Goal: Use online tool/utility

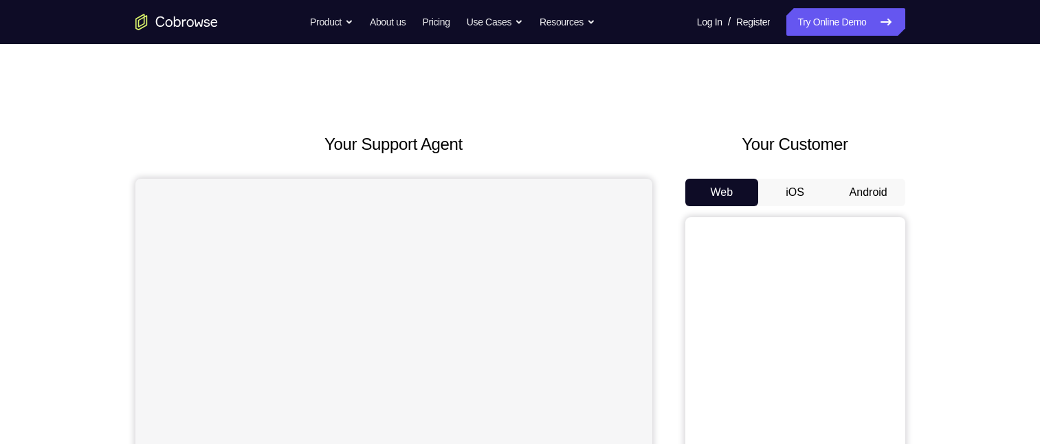
click at [866, 197] on button "Android" at bounding box center [869, 193] width 74 height 28
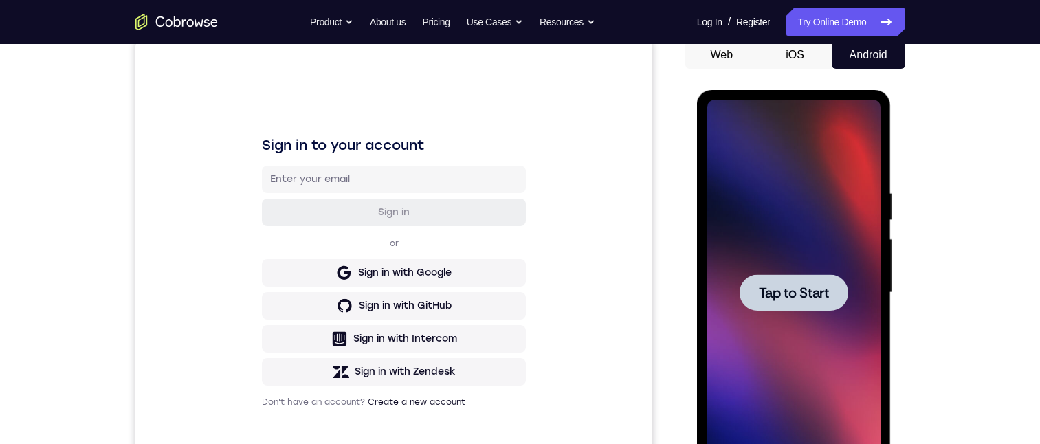
click at [791, 292] on span "Tap to Start" at bounding box center [794, 293] width 70 height 14
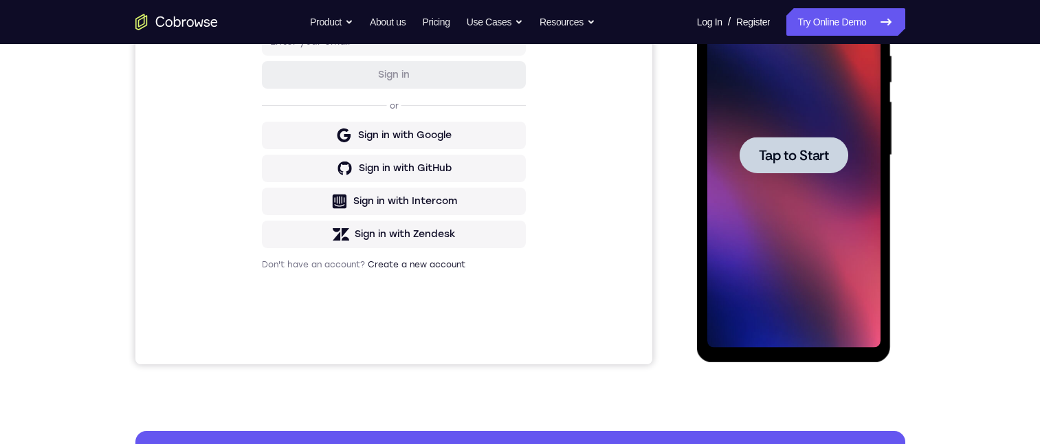
click at [836, 159] on div at bounding box center [794, 155] width 109 height 36
click at [835, 162] on div at bounding box center [794, 155] width 109 height 36
drag, startPoint x: 835, startPoint y: 162, endPoint x: 832, endPoint y: 177, distance: 15.5
click at [833, 167] on div at bounding box center [794, 155] width 109 height 36
click at [842, 192] on div at bounding box center [793, 155] width 173 height 385
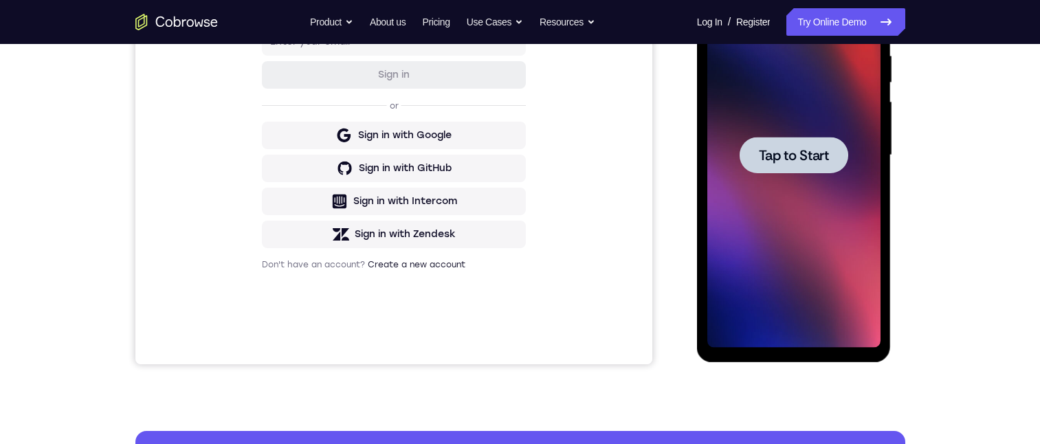
drag, startPoint x: 842, startPoint y: 192, endPoint x: 837, endPoint y: 197, distance: 7.3
click at [839, 195] on div at bounding box center [793, 155] width 173 height 385
click at [815, 144] on div at bounding box center [794, 155] width 109 height 36
click at [806, 158] on span "Tap to Start" at bounding box center [794, 156] width 70 height 14
click at [789, 168] on button "Tap to Start" at bounding box center [794, 155] width 109 height 36
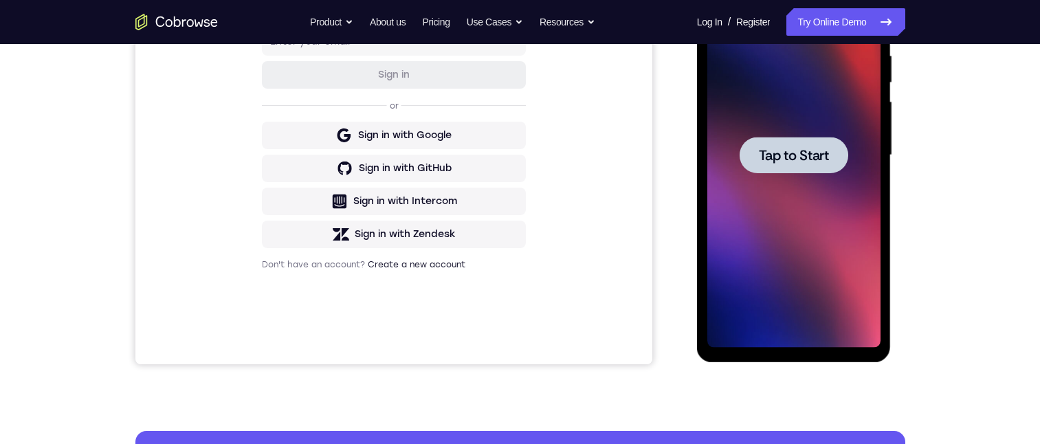
click at [789, 168] on div at bounding box center [794, 155] width 109 height 36
drag, startPoint x: 789, startPoint y: 162, endPoint x: 848, endPoint y: 143, distance: 61.5
click at [789, 162] on span "Tap to Start" at bounding box center [794, 156] width 70 height 14
click at [804, 162] on span "Tap to Start" at bounding box center [794, 156] width 70 height 14
click at [716, 195] on div at bounding box center [793, 155] width 173 height 385
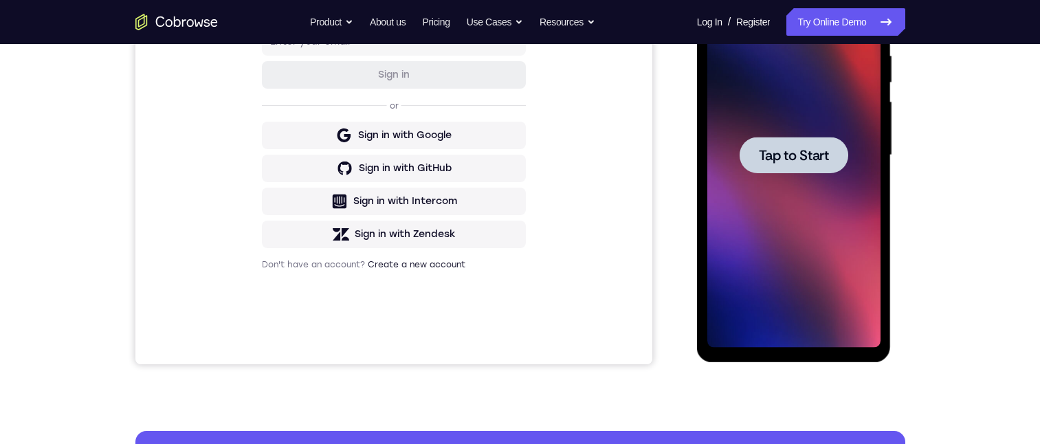
click at [760, 197] on div at bounding box center [793, 155] width 173 height 385
click at [742, 202] on div at bounding box center [793, 155] width 173 height 385
drag, startPoint x: 742, startPoint y: 202, endPoint x: 760, endPoint y: 173, distance: 34.5
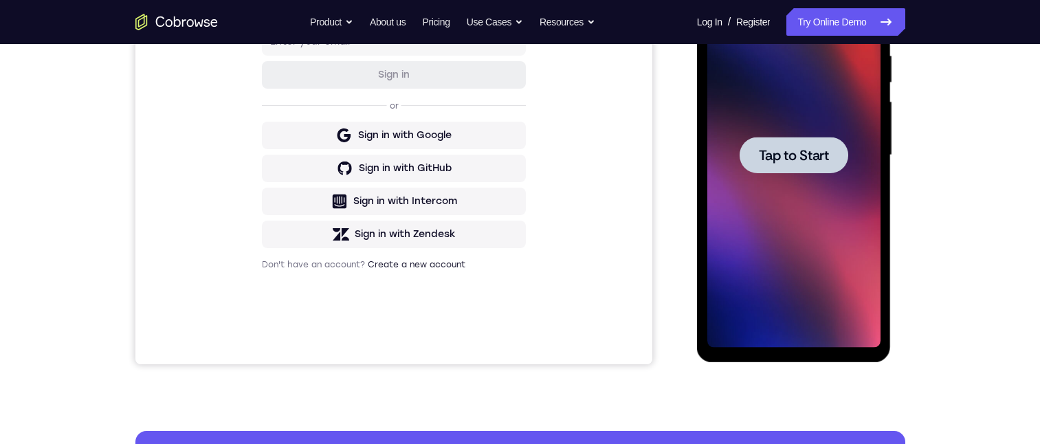
click at [748, 205] on div at bounding box center [793, 155] width 173 height 385
drag, startPoint x: 774, startPoint y: 155, endPoint x: 1211, endPoint y: 247, distance: 446.7
click at [774, 155] on span "Tap to Start" at bounding box center [794, 156] width 70 height 14
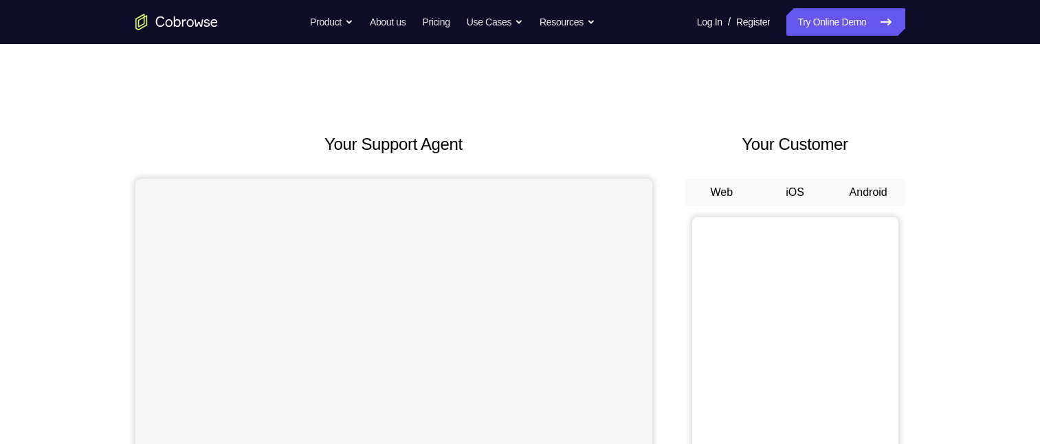
click at [875, 190] on button "Android" at bounding box center [869, 193] width 74 height 28
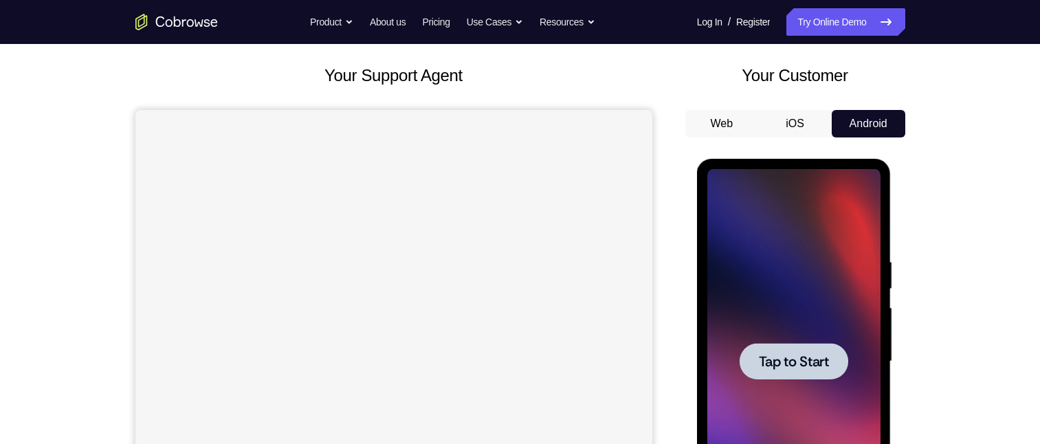
click at [782, 358] on span "Tap to Start" at bounding box center [794, 362] width 70 height 14
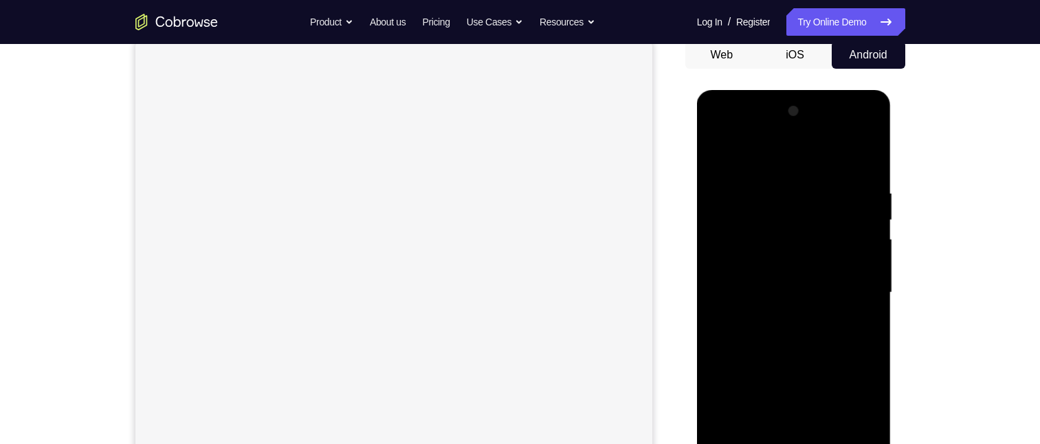
scroll to position [206, 0]
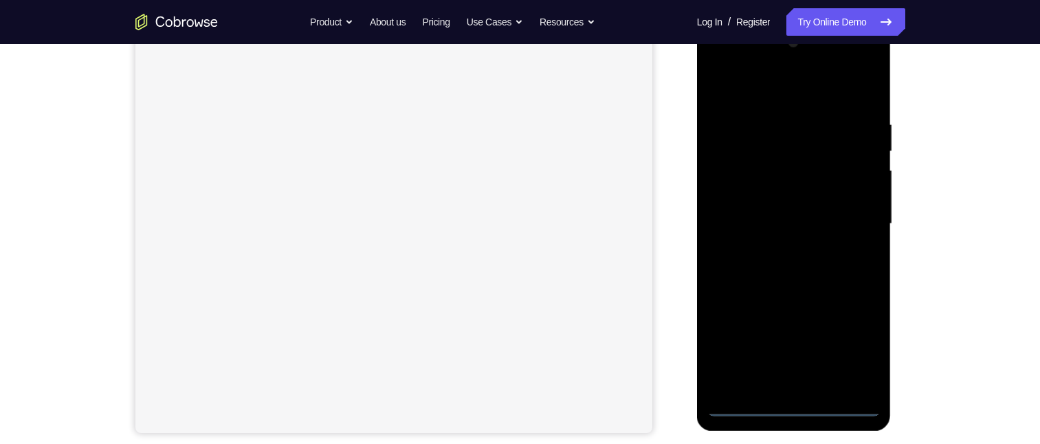
click at [795, 407] on div at bounding box center [793, 224] width 173 height 385
click at [798, 406] on div at bounding box center [793, 224] width 173 height 385
click at [791, 406] on div at bounding box center [793, 224] width 173 height 385
drag, startPoint x: 797, startPoint y: 406, endPoint x: 710, endPoint y: 250, distance: 178.2
click at [797, 404] on div at bounding box center [793, 224] width 173 height 385
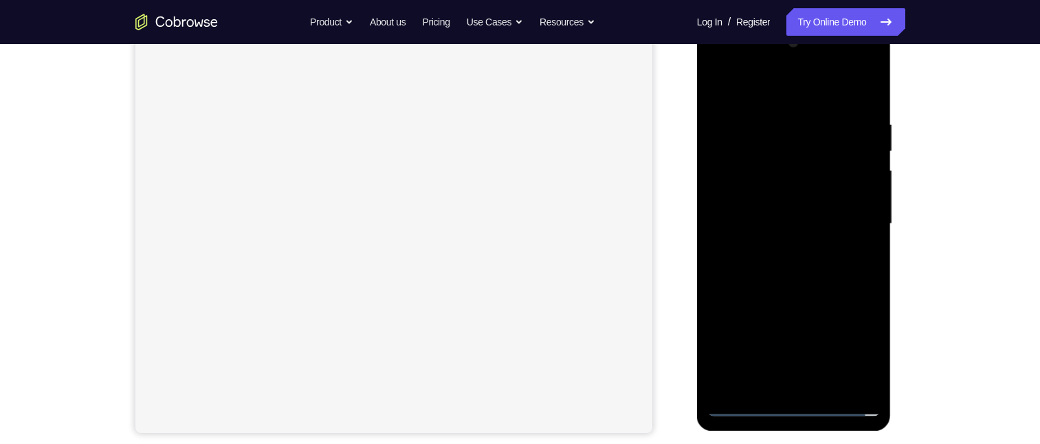
click at [855, 348] on div at bounding box center [793, 224] width 173 height 385
click at [854, 353] on div at bounding box center [793, 224] width 173 height 385
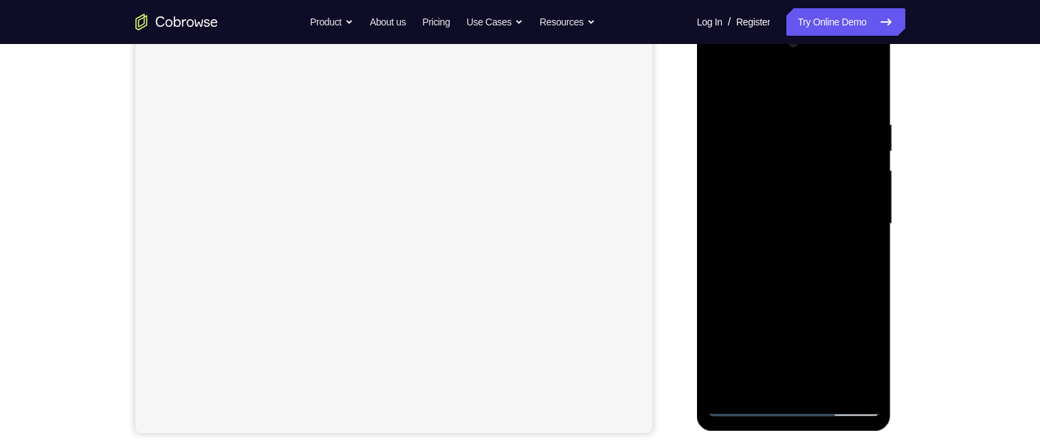
click at [772, 97] on div at bounding box center [793, 224] width 173 height 385
click at [844, 218] on div at bounding box center [793, 224] width 173 height 385
click at [784, 250] on div at bounding box center [793, 224] width 173 height 385
click at [790, 406] on div at bounding box center [793, 224] width 173 height 385
click at [793, 404] on div at bounding box center [793, 224] width 173 height 385
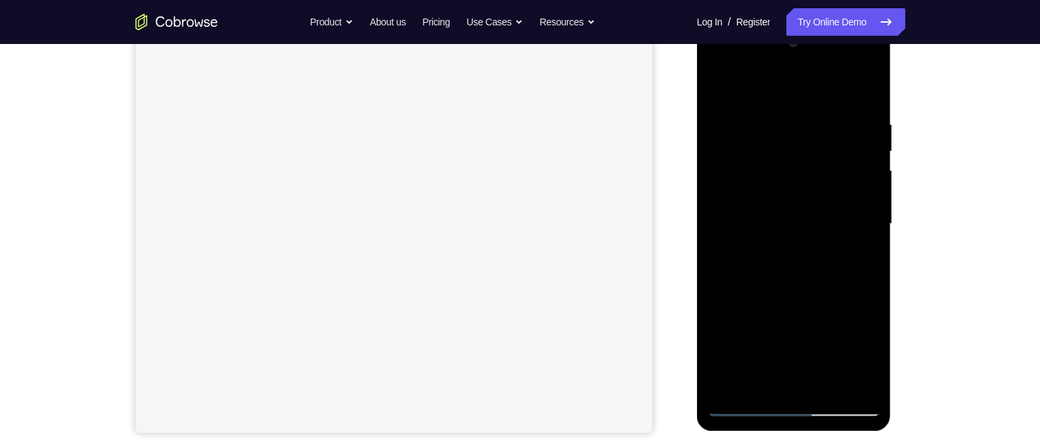
drag, startPoint x: 809, startPoint y: 311, endPoint x: 800, endPoint y: 99, distance: 212.0
click at [802, 21] on html "Online web based iOS Simulators and Android Emulators. Run iPhone, iPad, Mobile…" at bounding box center [795, 227] width 196 height 413
drag, startPoint x: 817, startPoint y: 305, endPoint x: 800, endPoint y: 199, distance: 106.6
click at [826, 58] on div at bounding box center [793, 224] width 173 height 385
drag, startPoint x: 798, startPoint y: 149, endPoint x: 796, endPoint y: 120, distance: 28.2
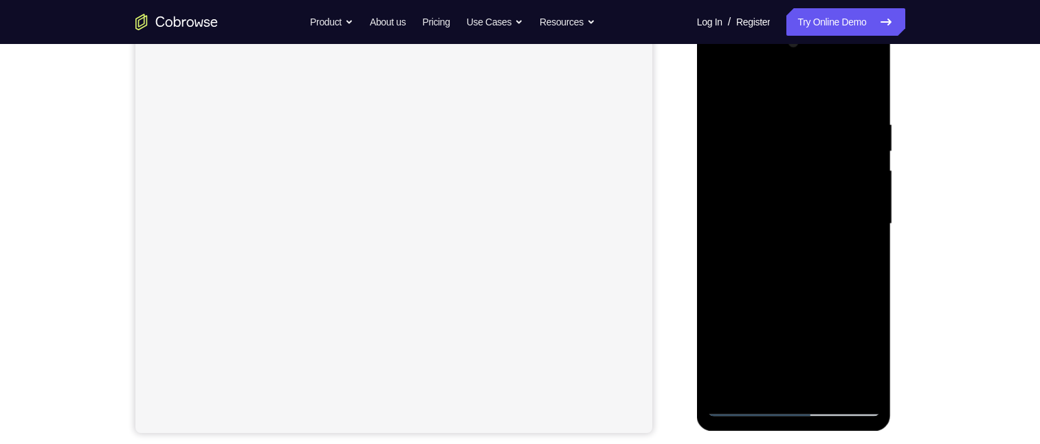
click at [795, 120] on div at bounding box center [793, 224] width 173 height 385
drag, startPoint x: 825, startPoint y: 120, endPoint x: 817, endPoint y: 124, distance: 8.6
click at [825, 105] on div at bounding box center [793, 224] width 173 height 385
drag, startPoint x: 806, startPoint y: -13, endPoint x: 776, endPoint y: 56, distance: 75.5
click at [804, 21] on html "Online web based iOS Simulators and Android Emulators. Run iPhone, iPad, Mobile…" at bounding box center [795, 227] width 196 height 413
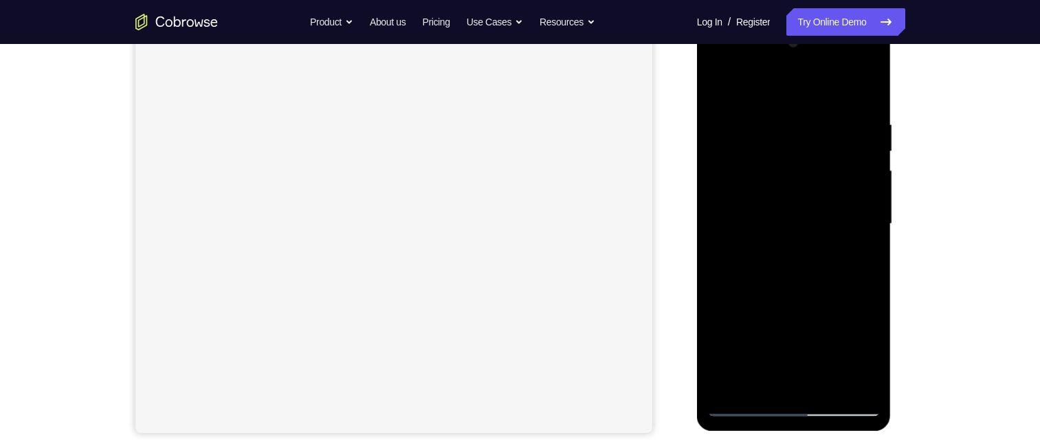
drag, startPoint x: 819, startPoint y: 399, endPoint x: 782, endPoint y: 75, distance: 326.6
click at [783, 75] on div at bounding box center [793, 224] width 173 height 385
drag, startPoint x: 829, startPoint y: 314, endPoint x: 699, endPoint y: 320, distance: 130.7
click at [707, 317] on div at bounding box center [793, 224] width 173 height 385
click at [843, 402] on div at bounding box center [793, 224] width 173 height 385
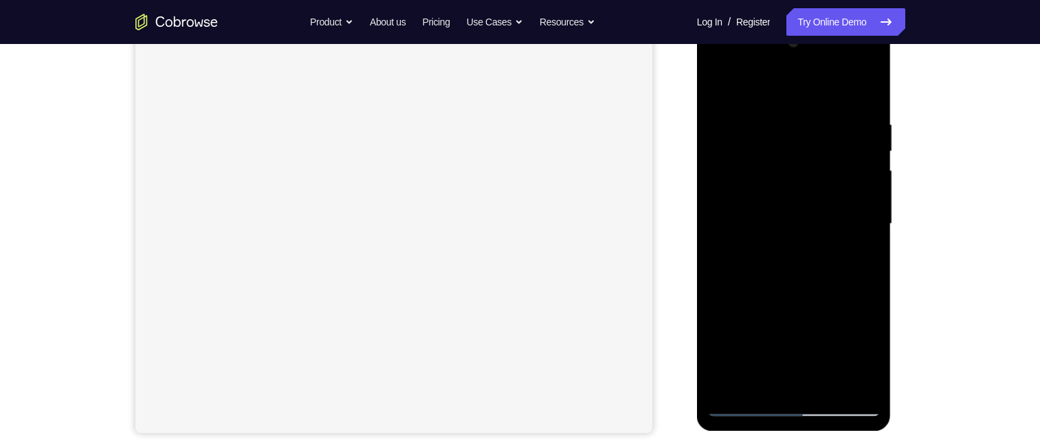
click at [844, 408] on div at bounding box center [793, 224] width 173 height 385
click at [842, 407] on div at bounding box center [793, 224] width 173 height 385
click at [810, 95] on div at bounding box center [793, 224] width 173 height 385
click at [806, 107] on div at bounding box center [793, 224] width 173 height 385
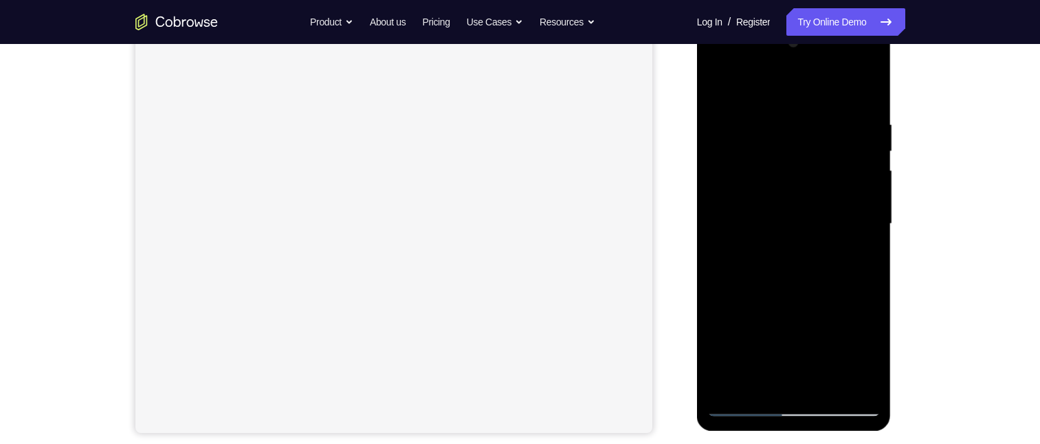
click at [809, 101] on div at bounding box center [793, 224] width 173 height 385
click at [814, 89] on div at bounding box center [793, 224] width 173 height 385
click at [798, 204] on div at bounding box center [793, 224] width 173 height 385
click at [806, 219] on div at bounding box center [793, 224] width 173 height 385
drag, startPoint x: 807, startPoint y: 222, endPoint x: 789, endPoint y: 218, distance: 18.3
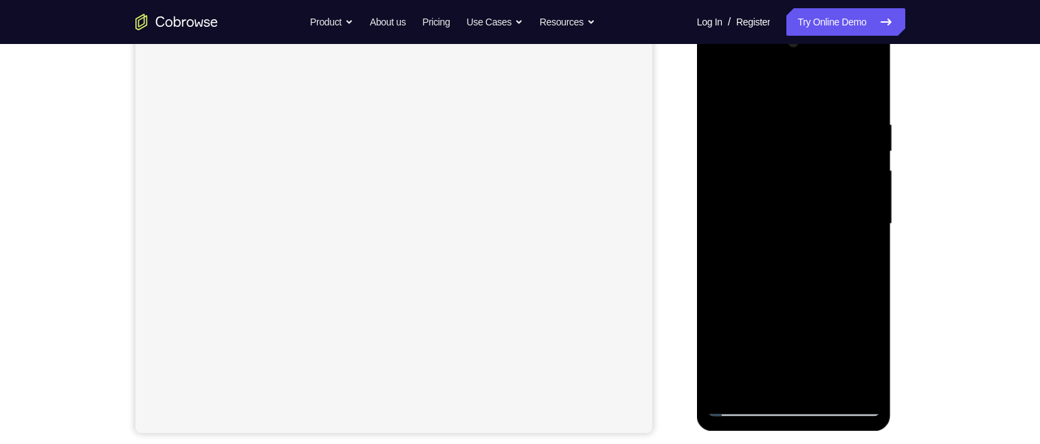
click at [804, 222] on div at bounding box center [793, 224] width 173 height 385
click at [791, 221] on div at bounding box center [793, 224] width 173 height 385
click at [789, 218] on div at bounding box center [793, 224] width 173 height 385
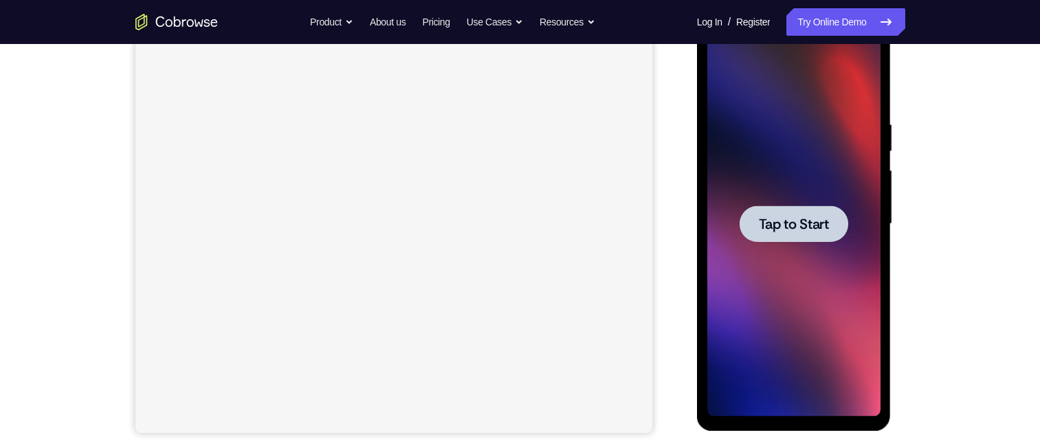
click at [777, 212] on div at bounding box center [794, 224] width 109 height 36
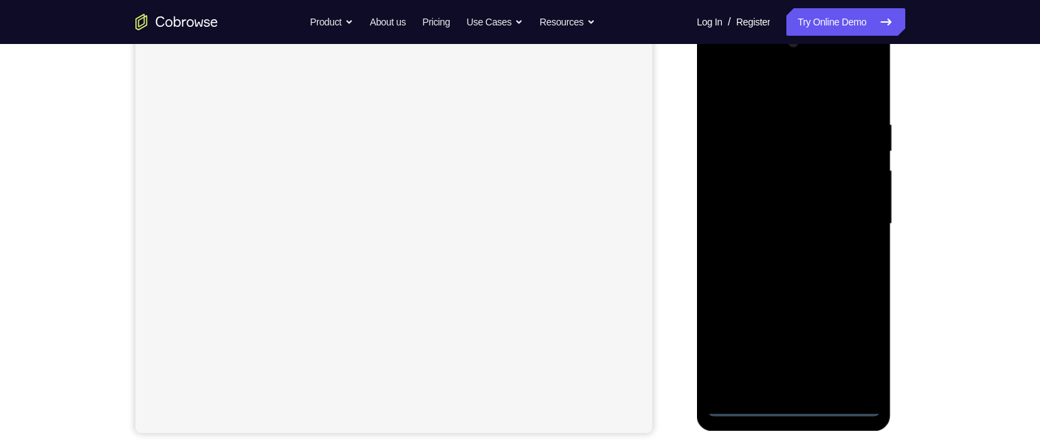
click at [787, 404] on div at bounding box center [793, 224] width 173 height 385
click at [795, 409] on div at bounding box center [793, 224] width 173 height 385
click at [857, 346] on div at bounding box center [793, 224] width 173 height 385
drag, startPoint x: 806, startPoint y: 90, endPoint x: 864, endPoint y: 90, distance: 58.4
click at [806, 90] on div at bounding box center [793, 224] width 173 height 385
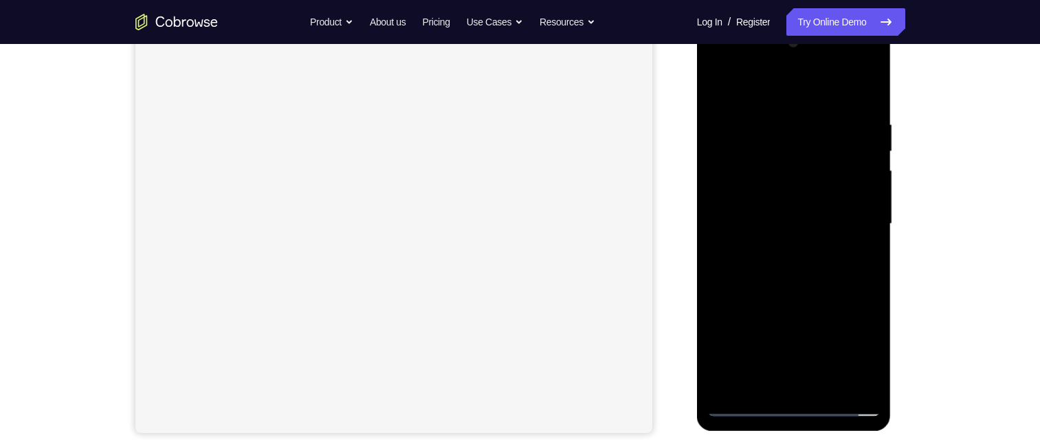
click at [856, 220] on div at bounding box center [793, 224] width 173 height 385
click at [818, 254] on div at bounding box center [793, 224] width 173 height 385
click at [848, 214] on div at bounding box center [793, 224] width 173 height 385
click at [849, 214] on div at bounding box center [793, 224] width 173 height 385
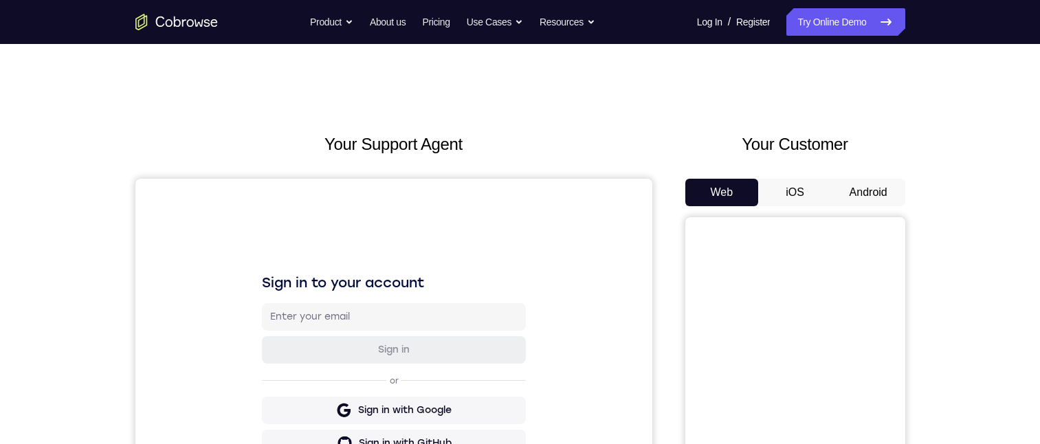
click at [857, 197] on button "Android" at bounding box center [869, 193] width 74 height 28
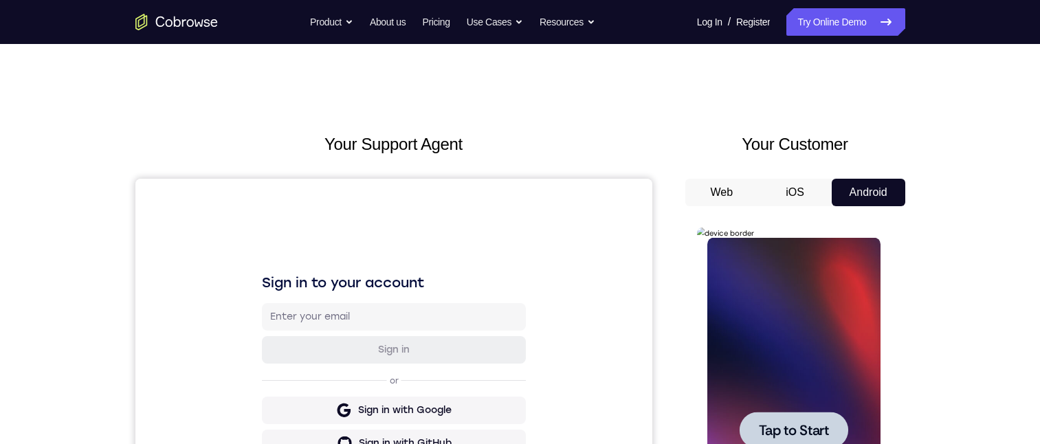
scroll to position [69, 0]
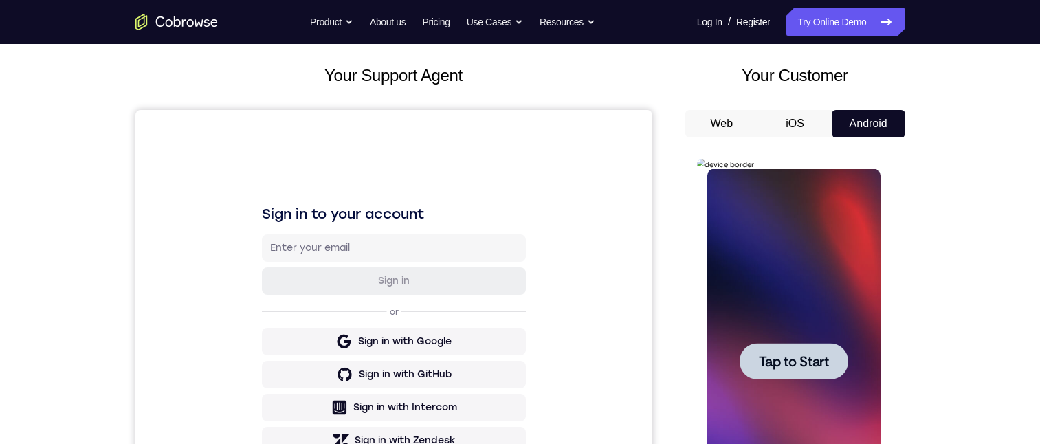
click at [833, 350] on div at bounding box center [794, 361] width 109 height 36
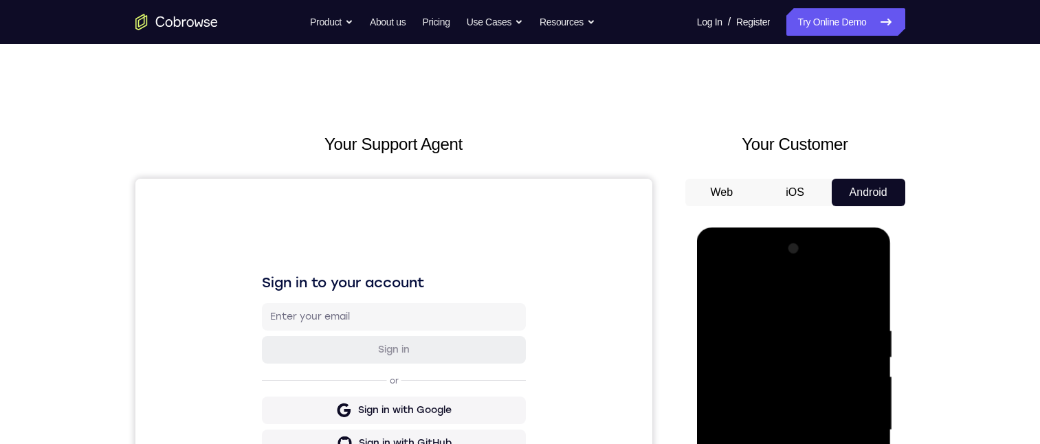
scroll to position [206, 0]
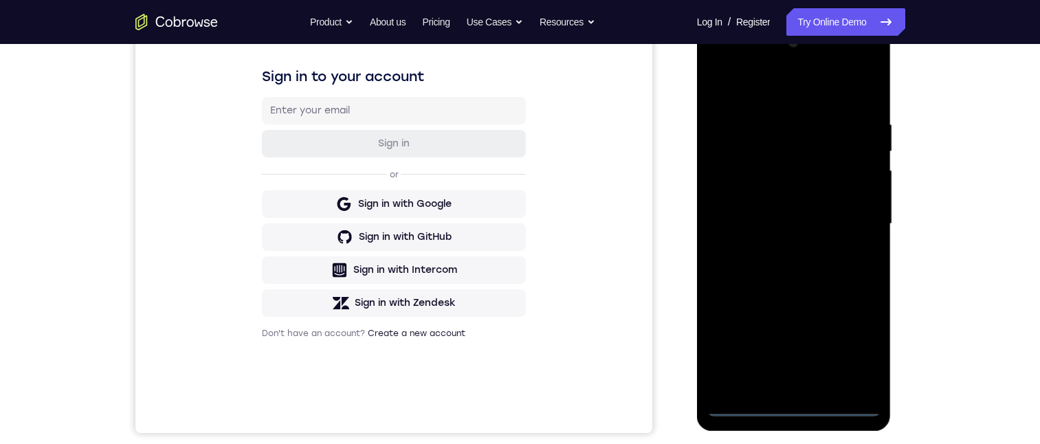
drag, startPoint x: 793, startPoint y: 404, endPoint x: 1189, endPoint y: 231, distance: 432.0
click at [793, 404] on div at bounding box center [793, 224] width 173 height 385
drag, startPoint x: 861, startPoint y: 353, endPoint x: 853, endPoint y: 351, distance: 8.5
click at [860, 353] on div at bounding box center [793, 224] width 173 height 385
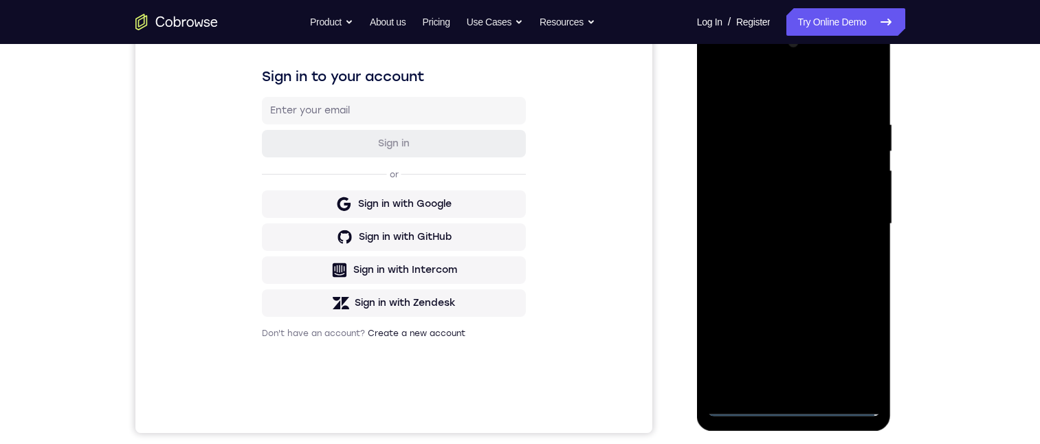
click at [785, 96] on div at bounding box center [793, 224] width 173 height 385
click at [758, 143] on div at bounding box center [793, 224] width 173 height 385
click at [760, 150] on div at bounding box center [793, 224] width 173 height 385
drag, startPoint x: 751, startPoint y: 174, endPoint x: 1392, endPoint y: 195, distance: 641.1
click at [751, 174] on div at bounding box center [793, 224] width 173 height 385
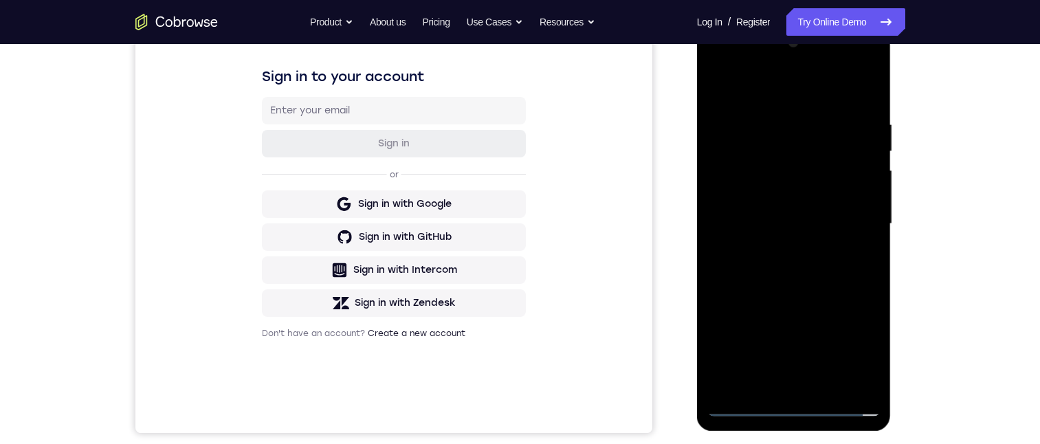
click at [870, 88] on div at bounding box center [793, 224] width 173 height 385
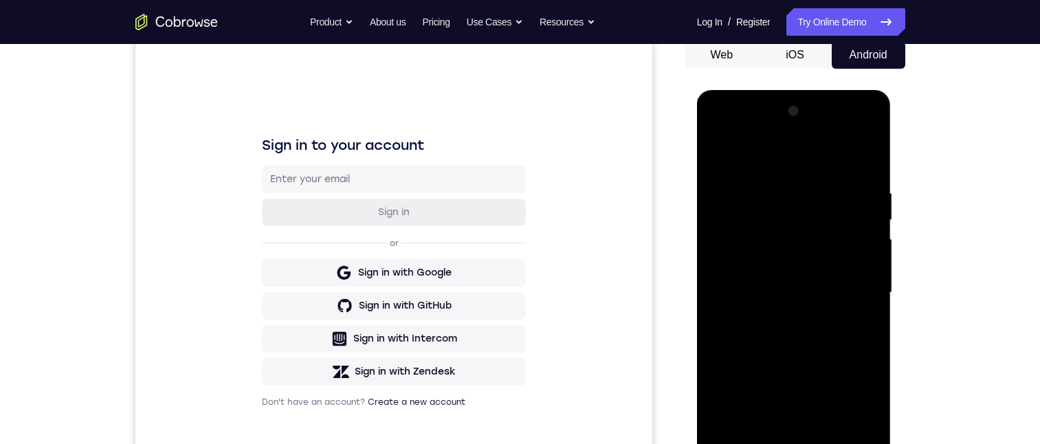
click at [833, 161] on div at bounding box center [793, 292] width 173 height 385
click at [858, 161] on div at bounding box center [793, 292] width 173 height 385
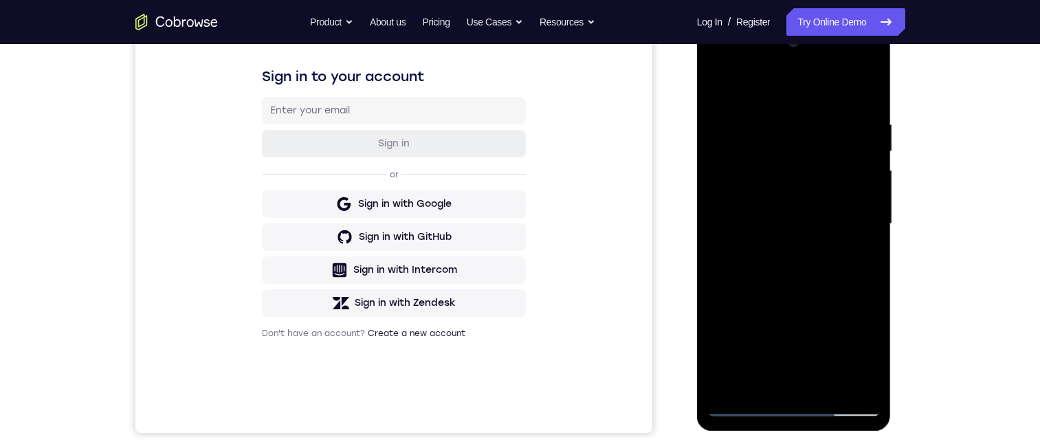
click at [824, 349] on div at bounding box center [793, 224] width 173 height 385
click at [733, 252] on div at bounding box center [793, 224] width 173 height 385
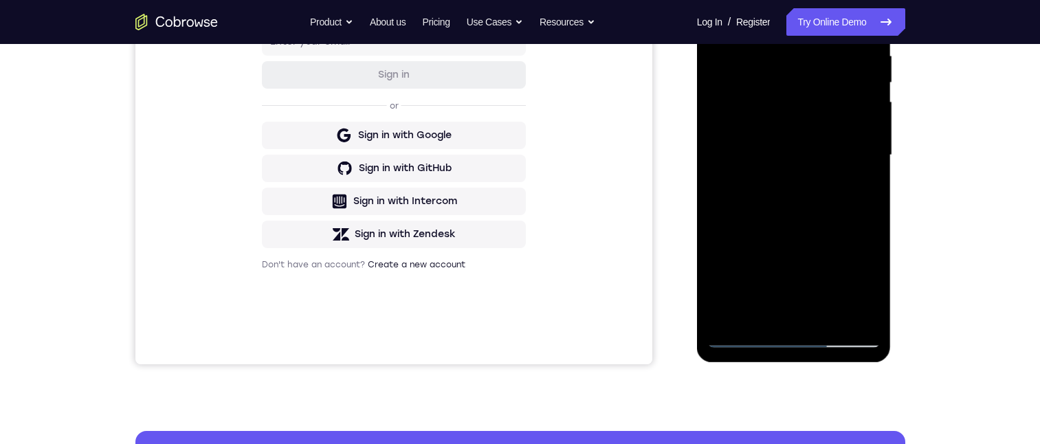
scroll to position [138, 0]
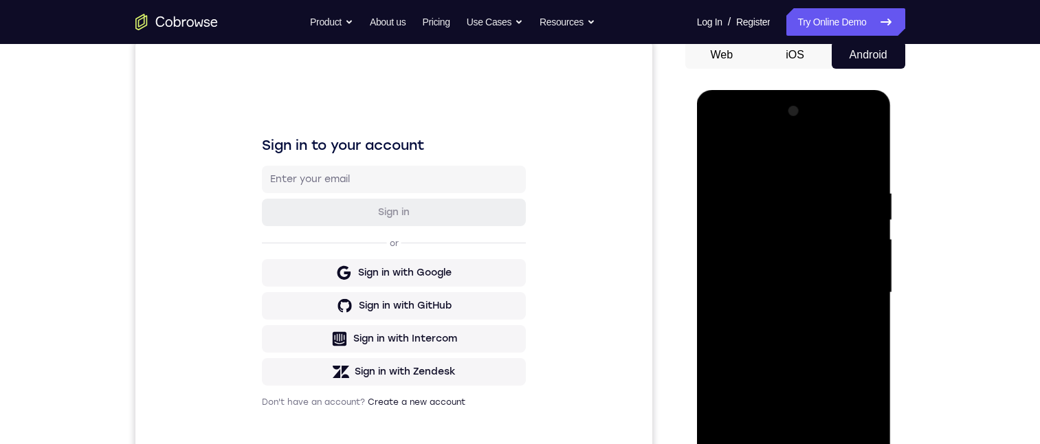
drag, startPoint x: 784, startPoint y: 277, endPoint x: 778, endPoint y: 151, distance: 126.7
click at [778, 151] on div at bounding box center [793, 292] width 173 height 385
drag, startPoint x: 787, startPoint y: 254, endPoint x: 825, endPoint y: 139, distance: 121.1
click at [821, 138] on div at bounding box center [793, 292] width 173 height 385
click at [812, 170] on div at bounding box center [793, 292] width 173 height 385
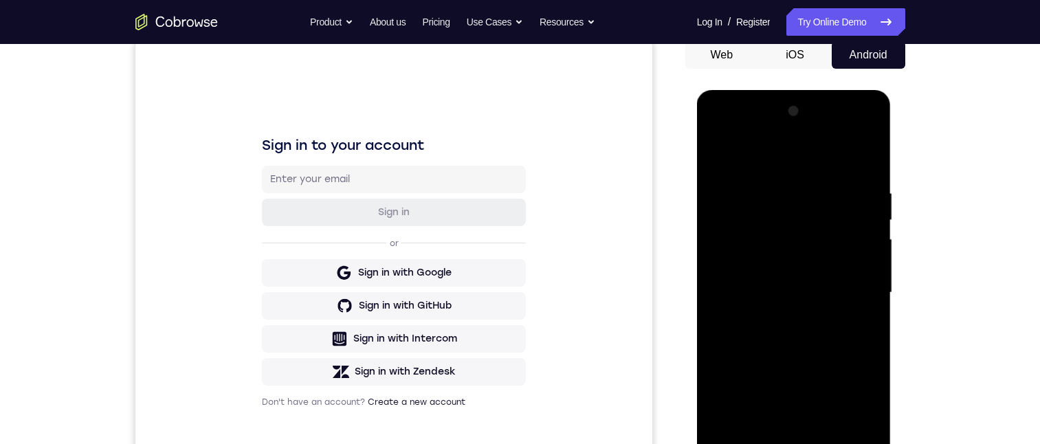
drag, startPoint x: 804, startPoint y: 244, endPoint x: 817, endPoint y: 290, distance: 47.9
click at [815, 165] on div at bounding box center [793, 292] width 173 height 385
drag, startPoint x: 835, startPoint y: 149, endPoint x: 868, endPoint y: 129, distance: 38.8
click at [844, 138] on div at bounding box center [793, 292] width 173 height 385
drag, startPoint x: 833, startPoint y: 155, endPoint x: 891, endPoint y: 312, distance: 167.7
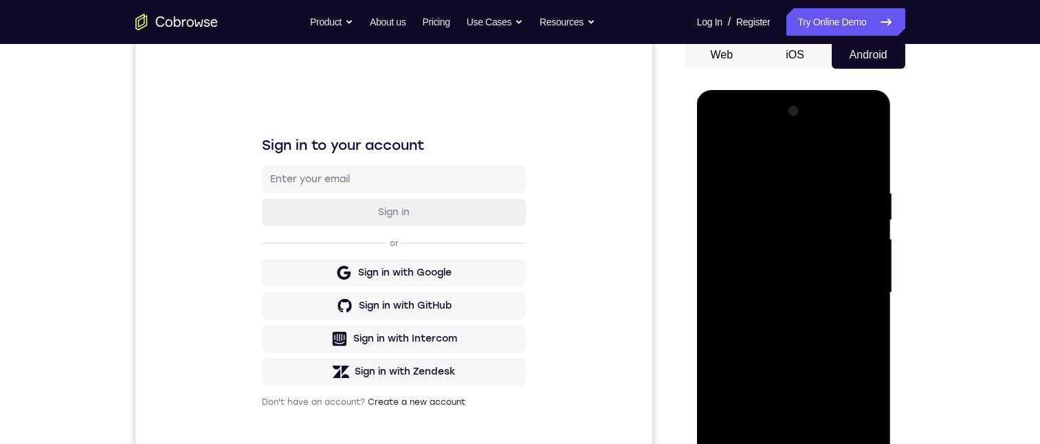
click at [893, 90] on html "Online web based iOS Simulators and Android Emulators. Run iPhone, iPad, Mobile…" at bounding box center [795, 296] width 196 height 413
drag, startPoint x: 842, startPoint y: 149, endPoint x: 886, endPoint y: 157, distance: 44.1
click at [893, 90] on html "Online web based iOS Simulators and Android Emulators. Run iPhone, iPad, Mobile…" at bounding box center [795, 296] width 196 height 413
drag, startPoint x: 822, startPoint y: 123, endPoint x: 866, endPoint y: 101, distance: 48.6
click at [837, 111] on div at bounding box center [793, 292] width 173 height 385
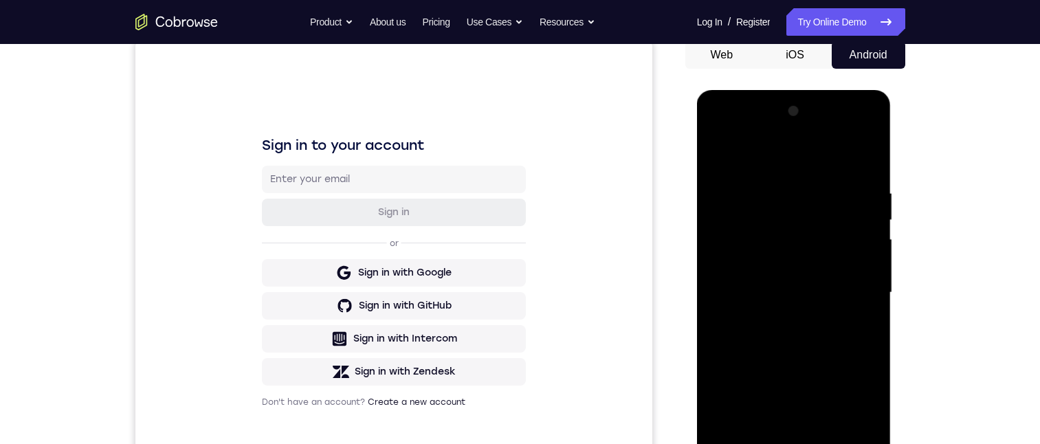
drag, startPoint x: 800, startPoint y: 291, endPoint x: 850, endPoint y: 102, distance: 195.4
click at [839, 114] on div at bounding box center [793, 292] width 173 height 385
drag, startPoint x: 818, startPoint y: 288, endPoint x: 844, endPoint y: 185, distance: 106.4
click at [855, 153] on div at bounding box center [793, 292] width 173 height 385
click at [849, 164] on div at bounding box center [793, 292] width 173 height 385
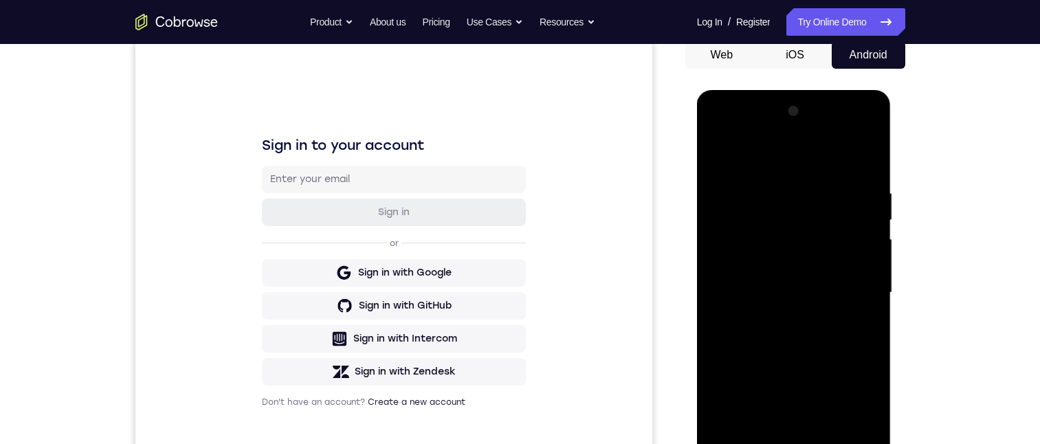
drag, startPoint x: 820, startPoint y: 208, endPoint x: 886, endPoint y: 102, distance: 124.8
click at [881, 90] on html "Online web based iOS Simulators and Android Emulators. Run iPhone, iPad, Mobile…" at bounding box center [795, 296] width 196 height 413
drag, startPoint x: 817, startPoint y: 164, endPoint x: 835, endPoint y: 99, distance: 67.9
click at [838, 90] on html "Online web based iOS Simulators and Android Emulators. Run iPhone, iPad, Mobile…" at bounding box center [795, 296] width 196 height 413
drag, startPoint x: 782, startPoint y: 171, endPoint x: 817, endPoint y: 140, distance: 47.2
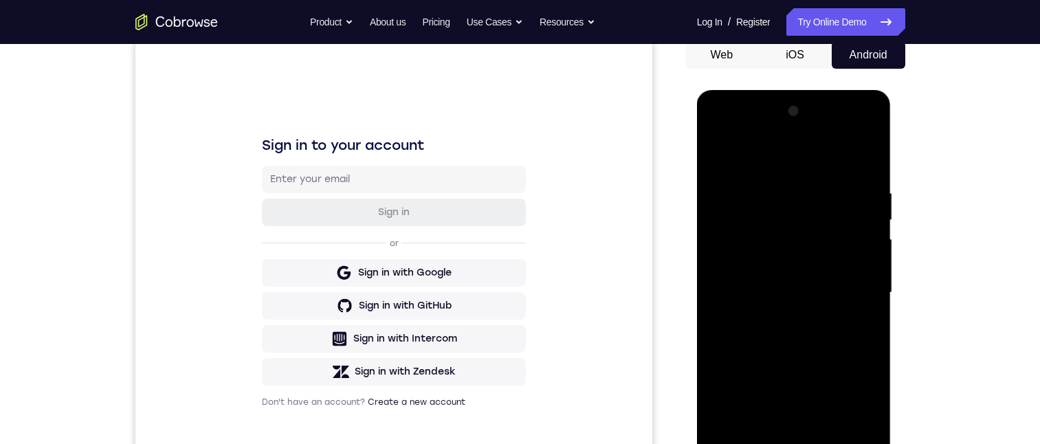
click at [798, 118] on div at bounding box center [793, 292] width 173 height 385
drag, startPoint x: 814, startPoint y: 288, endPoint x: 850, endPoint y: 121, distance: 171.0
click at [840, 128] on div at bounding box center [793, 292] width 173 height 385
drag, startPoint x: 791, startPoint y: 128, endPoint x: 802, endPoint y: 124, distance: 11.1
click at [795, 101] on div at bounding box center [793, 292] width 173 height 385
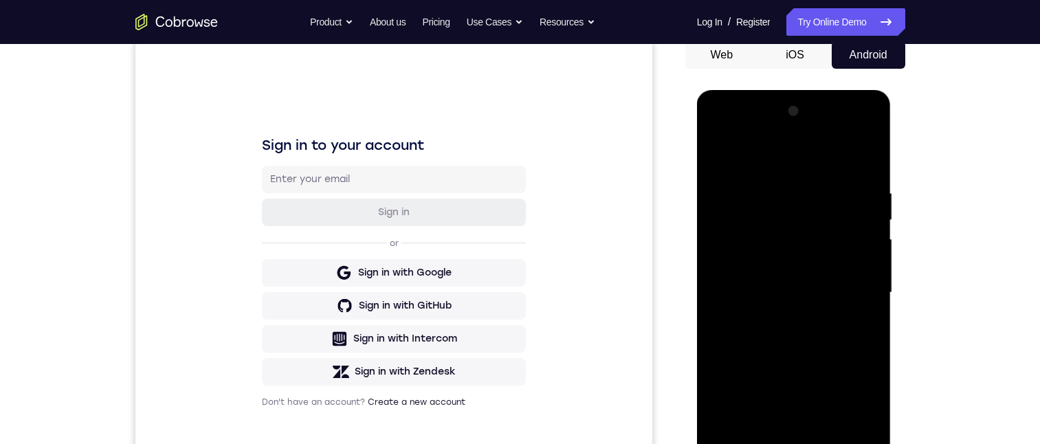
drag, startPoint x: 799, startPoint y: 212, endPoint x: 800, endPoint y: 170, distance: 42.0
click at [800, 173] on div at bounding box center [793, 292] width 173 height 385
drag, startPoint x: 790, startPoint y: 238, endPoint x: 798, endPoint y: 200, distance: 38.6
click at [793, 214] on div at bounding box center [793, 292] width 173 height 385
drag, startPoint x: 785, startPoint y: 264, endPoint x: 802, endPoint y: 147, distance: 118.1
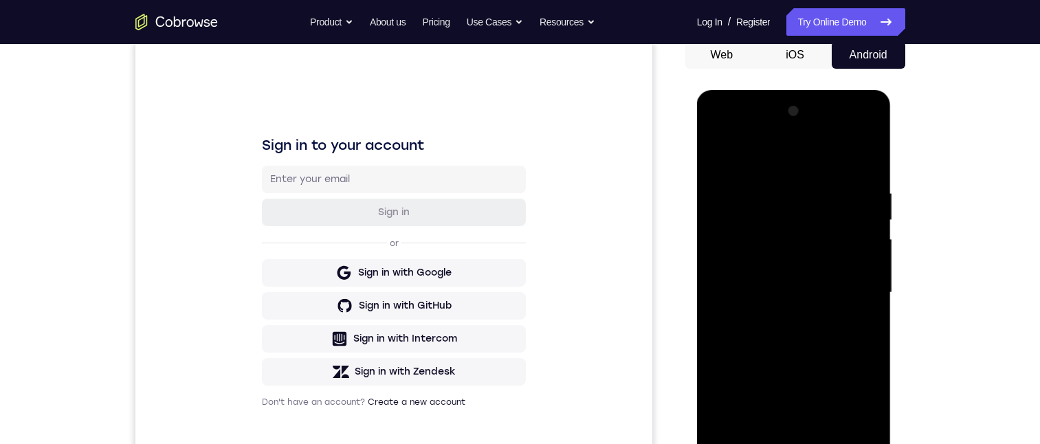
click at [806, 140] on div at bounding box center [793, 292] width 173 height 385
drag, startPoint x: 801, startPoint y: 245, endPoint x: 806, endPoint y: 217, distance: 29.4
click at [806, 219] on div at bounding box center [793, 292] width 173 height 385
click at [765, 201] on div at bounding box center [793, 292] width 173 height 385
click at [792, 320] on div at bounding box center [793, 292] width 173 height 385
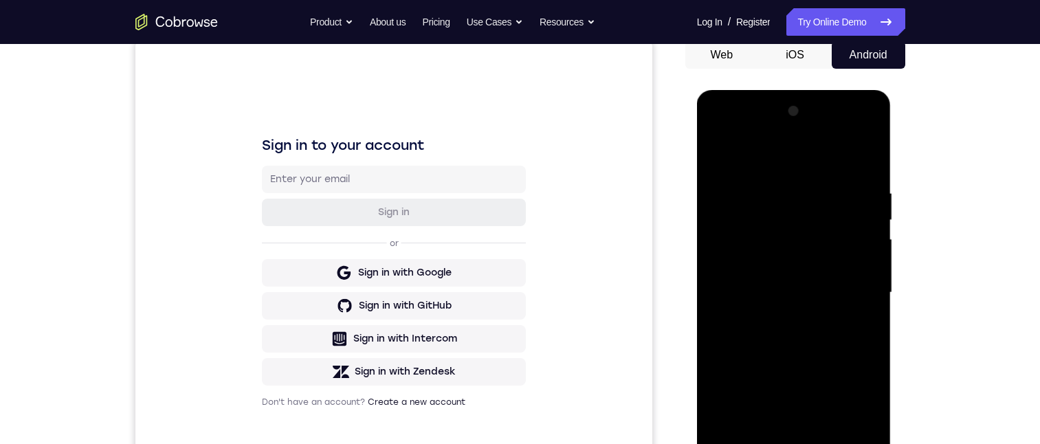
scroll to position [206, 0]
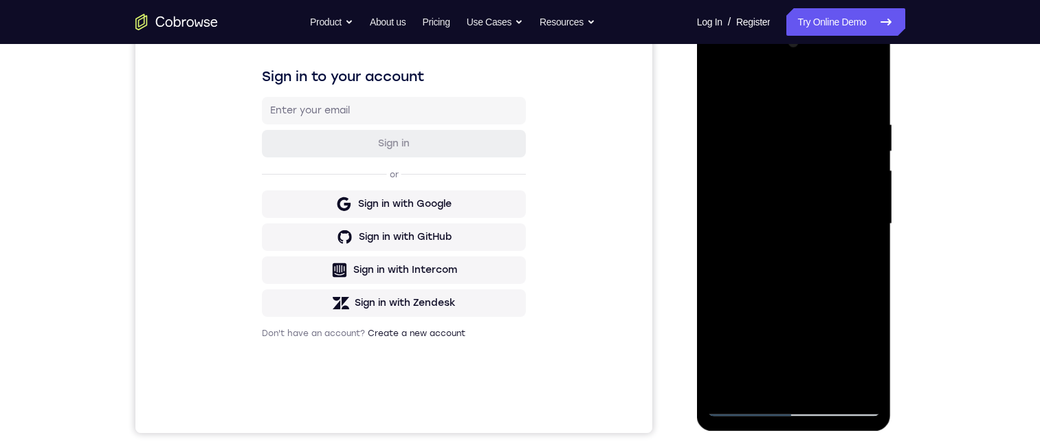
click at [864, 385] on div at bounding box center [793, 224] width 173 height 385
click at [781, 250] on div at bounding box center [793, 224] width 173 height 385
click at [792, 249] on div at bounding box center [793, 224] width 173 height 385
click at [732, 280] on div at bounding box center [793, 224] width 173 height 385
click at [720, 379] on div at bounding box center [793, 224] width 173 height 385
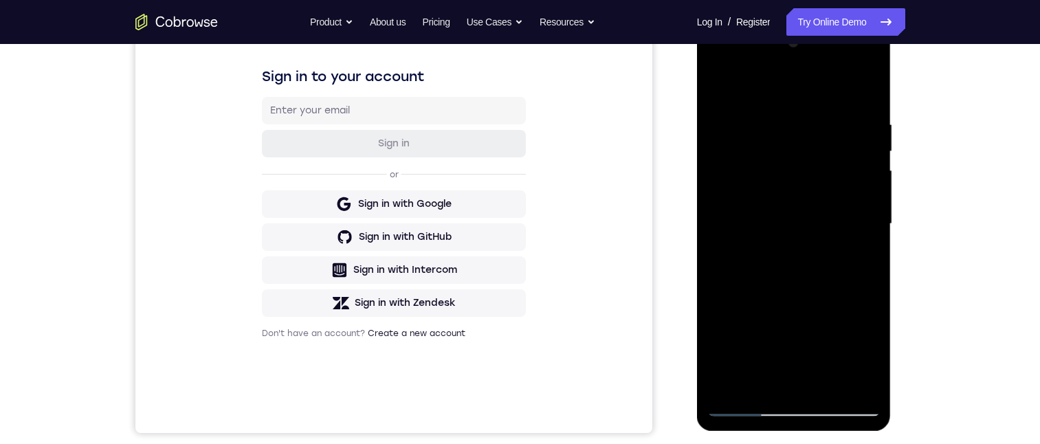
click at [747, 382] on div at bounding box center [793, 224] width 173 height 385
click at [740, 380] on div at bounding box center [793, 224] width 173 height 385
click at [743, 405] on div at bounding box center [793, 224] width 173 height 385
drag, startPoint x: 825, startPoint y: 332, endPoint x: 839, endPoint y: 201, distance: 132.1
click at [839, 201] on div at bounding box center [793, 224] width 173 height 385
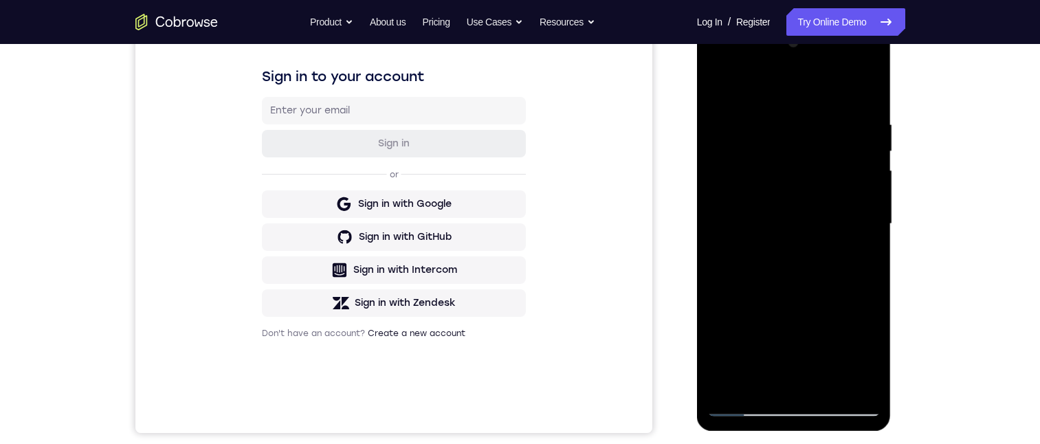
drag, startPoint x: 826, startPoint y: 369, endPoint x: 830, endPoint y: 285, distance: 84.0
click at [830, 285] on div at bounding box center [793, 224] width 173 height 385
click at [712, 120] on div at bounding box center [793, 224] width 173 height 385
click at [765, 230] on div at bounding box center [793, 224] width 173 height 385
click at [769, 134] on div at bounding box center [793, 224] width 173 height 385
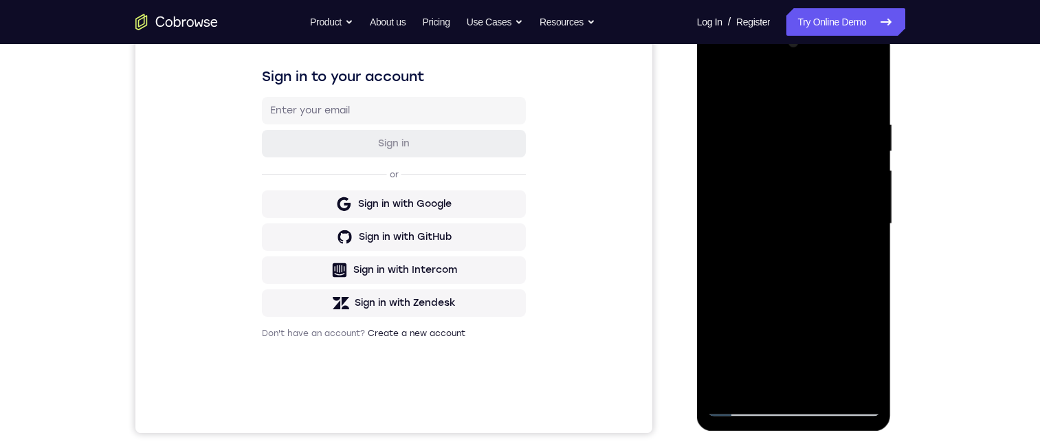
click at [776, 289] on div at bounding box center [793, 224] width 173 height 385
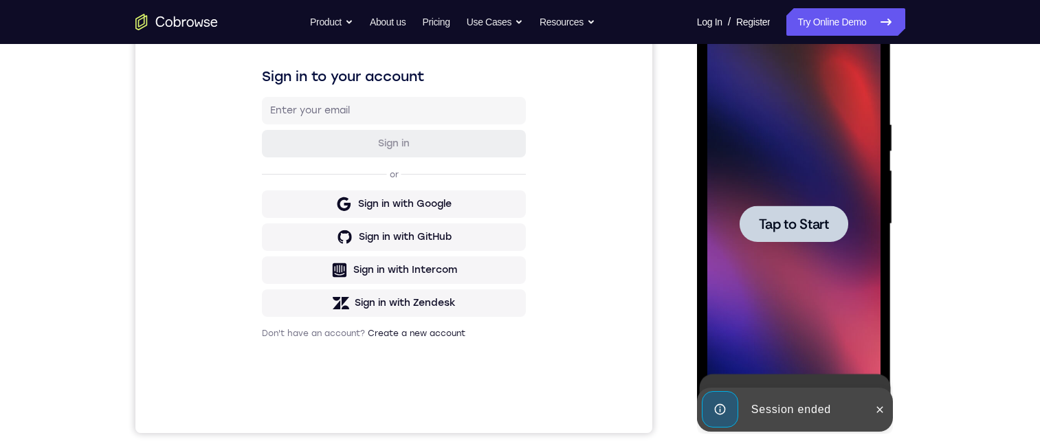
click at [802, 234] on div at bounding box center [794, 224] width 109 height 36
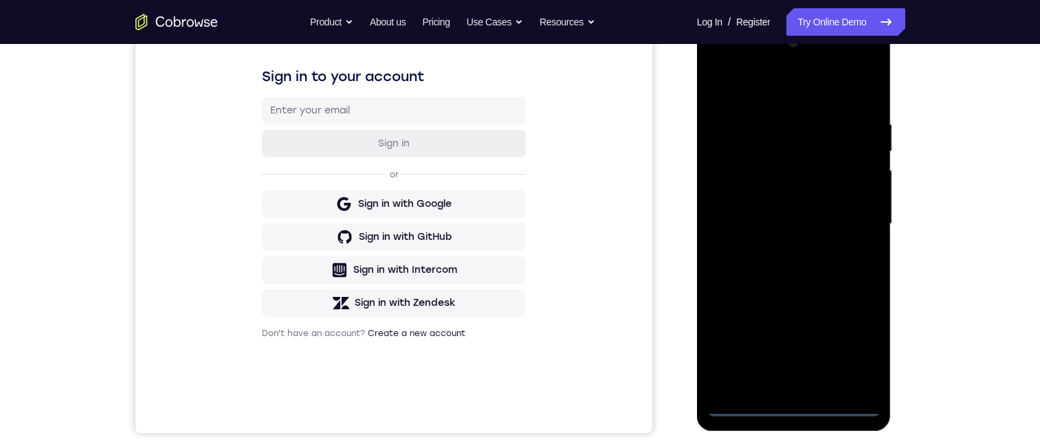
click at [798, 406] on div at bounding box center [793, 224] width 173 height 385
click at [861, 342] on div at bounding box center [793, 224] width 173 height 385
click at [798, 93] on div at bounding box center [793, 224] width 173 height 385
click at [787, 96] on div at bounding box center [793, 224] width 173 height 385
click at [805, 139] on div at bounding box center [793, 224] width 173 height 385
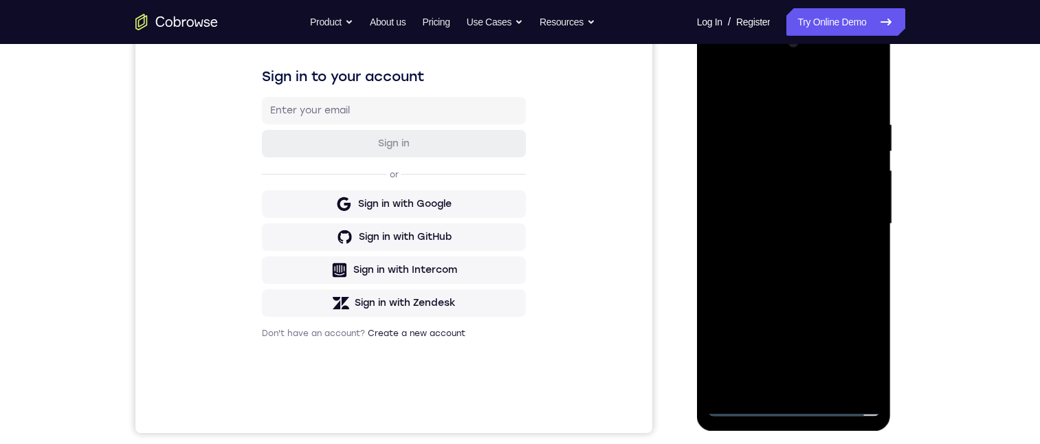
click at [792, 150] on div at bounding box center [793, 224] width 173 height 385
click at [804, 146] on div at bounding box center [793, 224] width 173 height 385
click at [804, 149] on div at bounding box center [793, 224] width 173 height 385
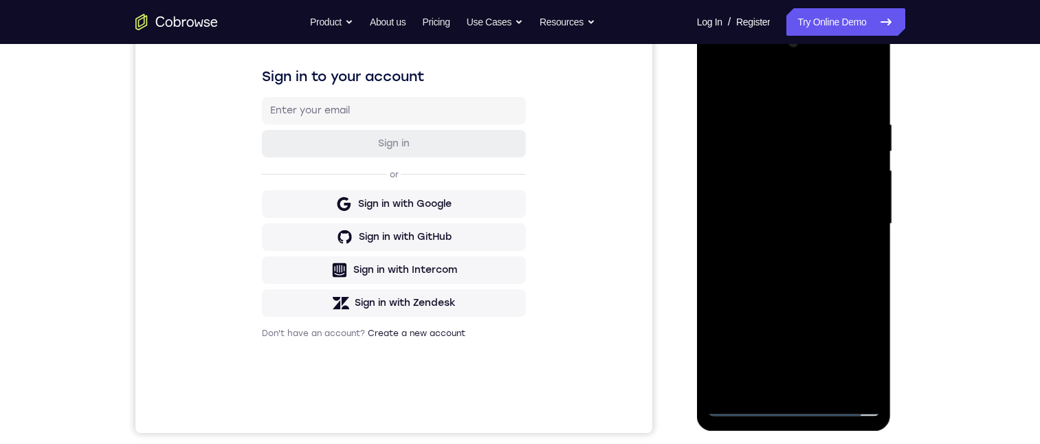
drag, startPoint x: 782, startPoint y: 150, endPoint x: 1176, endPoint y: 150, distance: 394.7
click at [782, 150] on div at bounding box center [793, 224] width 173 height 385
click at [736, 166] on div at bounding box center [793, 224] width 173 height 385
